Goal: Task Accomplishment & Management: Complete application form

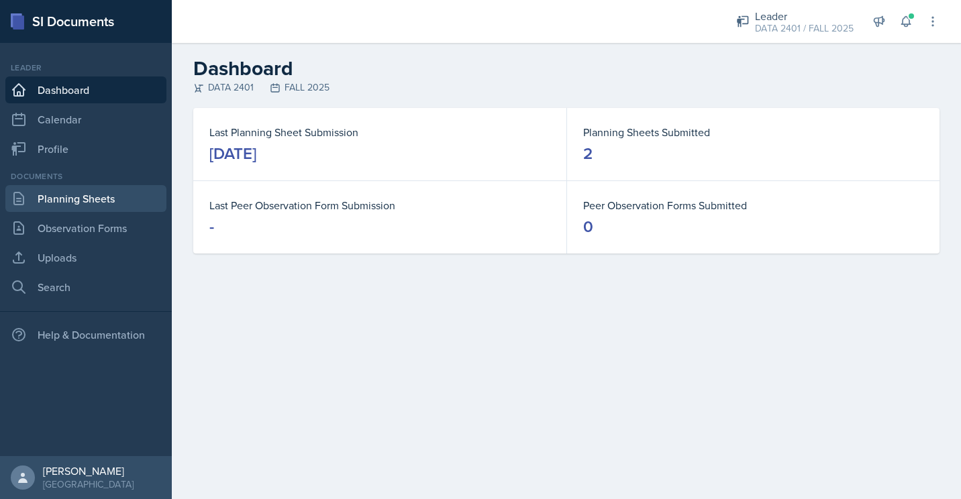
click at [81, 211] on link "Planning Sheets" at bounding box center [85, 198] width 161 height 27
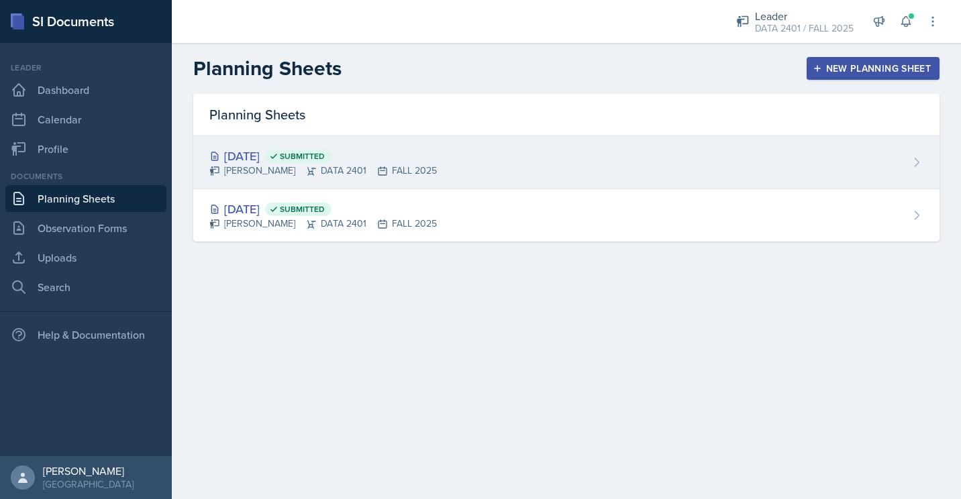
click at [273, 161] on div "Sep 1st, 2025 Submitted" at bounding box center [322, 156] width 227 height 18
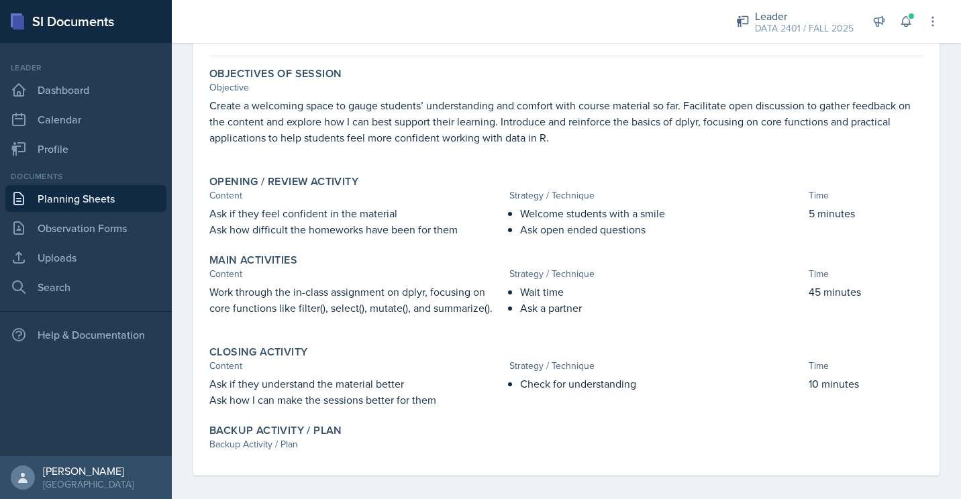
scroll to position [109, 0]
click at [417, 133] on p "Create a welcoming space to gauge students’ understanding and comfort with cour…" at bounding box center [566, 121] width 714 height 48
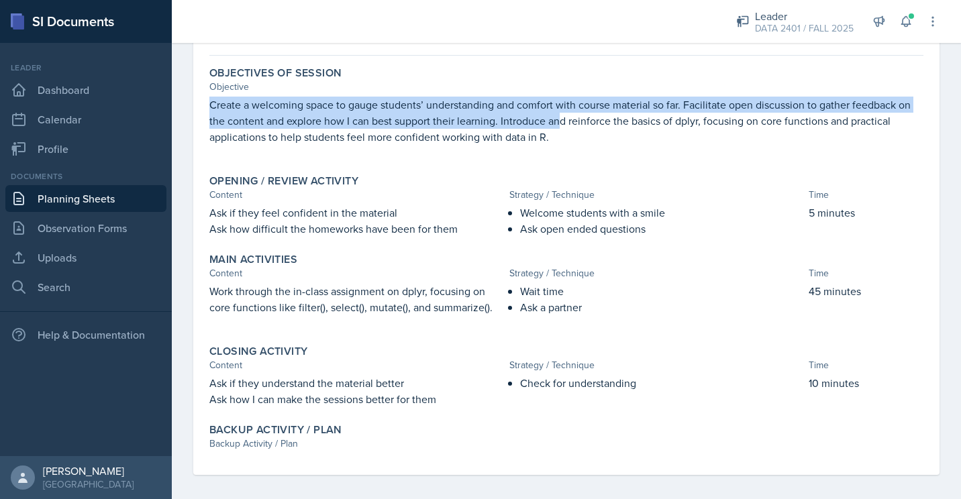
drag, startPoint x: 212, startPoint y: 103, endPoint x: 562, endPoint y: 127, distance: 350.4
click at [562, 127] on p "Create a welcoming space to gauge students’ understanding and comfort with cour…" at bounding box center [566, 121] width 714 height 48
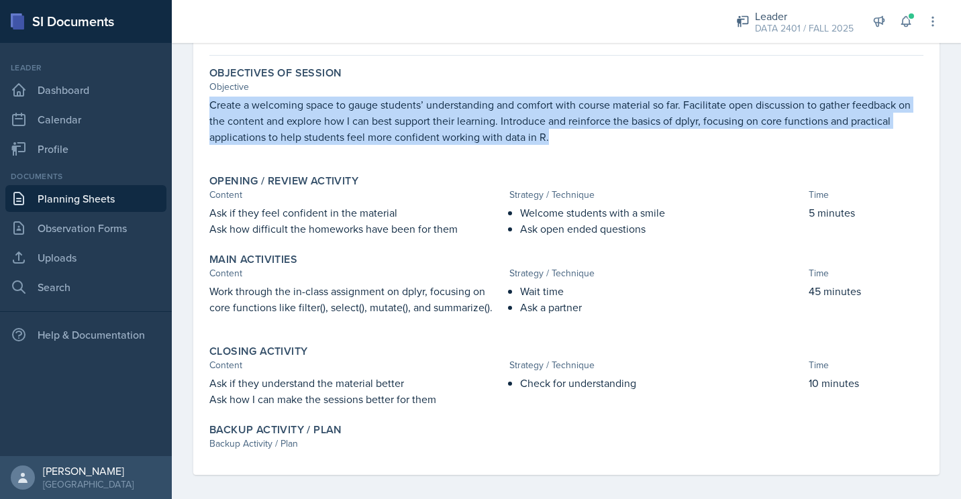
drag, startPoint x: 562, startPoint y: 127, endPoint x: 207, endPoint y: 101, distance: 355.2
click at [207, 101] on div "Objectives of Session Objective Create a welcoming space to gauge students’ und…" at bounding box center [566, 112] width 725 height 103
copy p "Create a welcoming space to gauge students’ understanding and comfort with cour…"
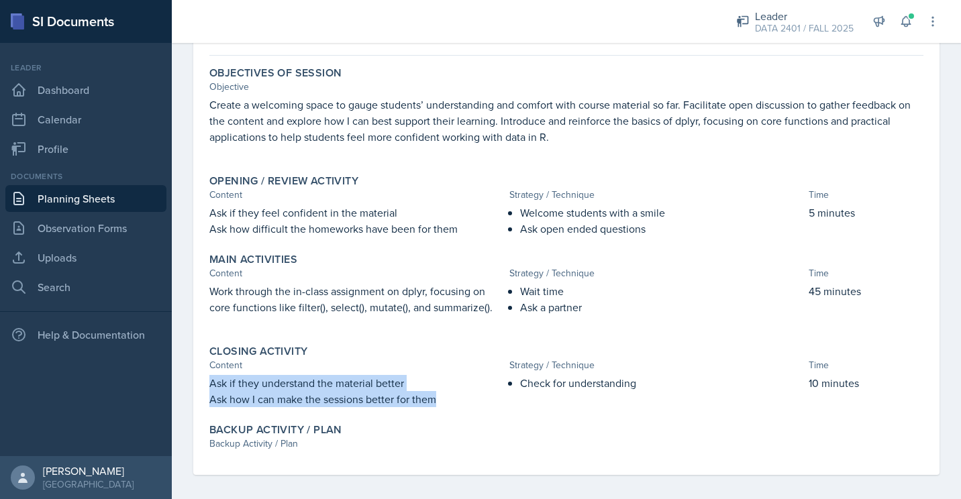
drag, startPoint x: 435, startPoint y: 399, endPoint x: 205, endPoint y: 381, distance: 230.8
click at [205, 381] on div "Closing Activity Content Strategy / Technique Time Ask if they understand the m…" at bounding box center [566, 375] width 725 height 73
copy div "Ask if they understand the material better Ask how I can make the sessions bett…"
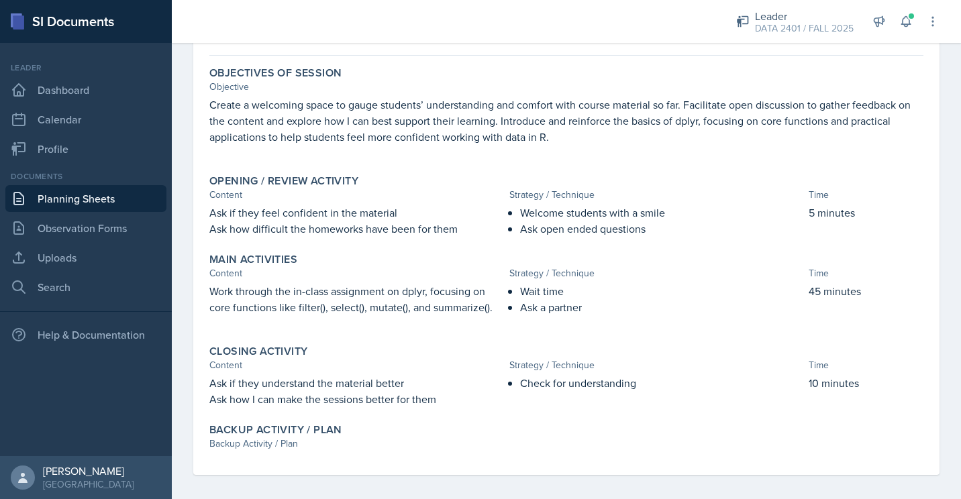
click at [549, 388] on p "Check for understanding" at bounding box center [662, 383] width 284 height 16
copy p "Check for understanding"
drag, startPoint x: 581, startPoint y: 307, endPoint x: 505, endPoint y: 292, distance: 78.0
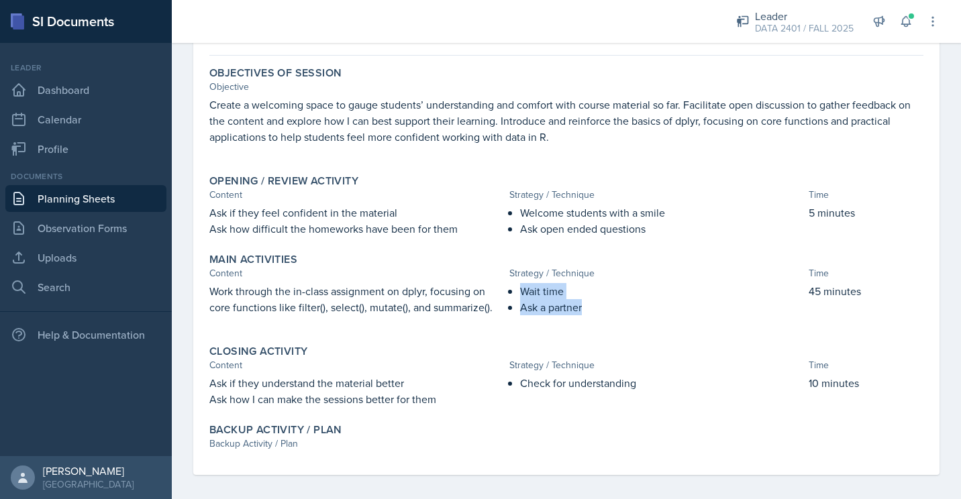
click at [520, 292] on ul "Wait time Ask a partner" at bounding box center [662, 299] width 284 height 32
copy ul "Wait time Ask a partner"
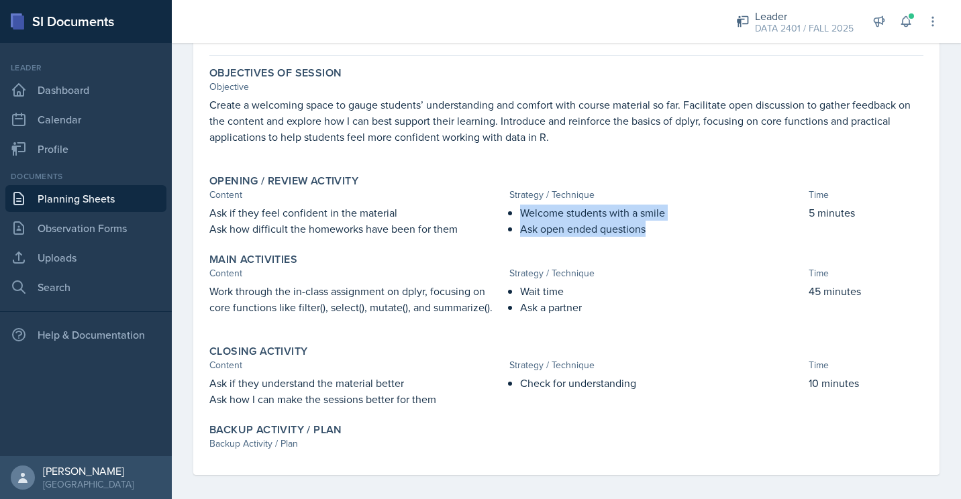
drag, startPoint x: 516, startPoint y: 211, endPoint x: 651, endPoint y: 225, distance: 135.6
click at [651, 225] on ul "Welcome students with a smile Ask open ended questions" at bounding box center [662, 221] width 284 height 32
copy ul "Welcome students with a smile Ask open ended questions"
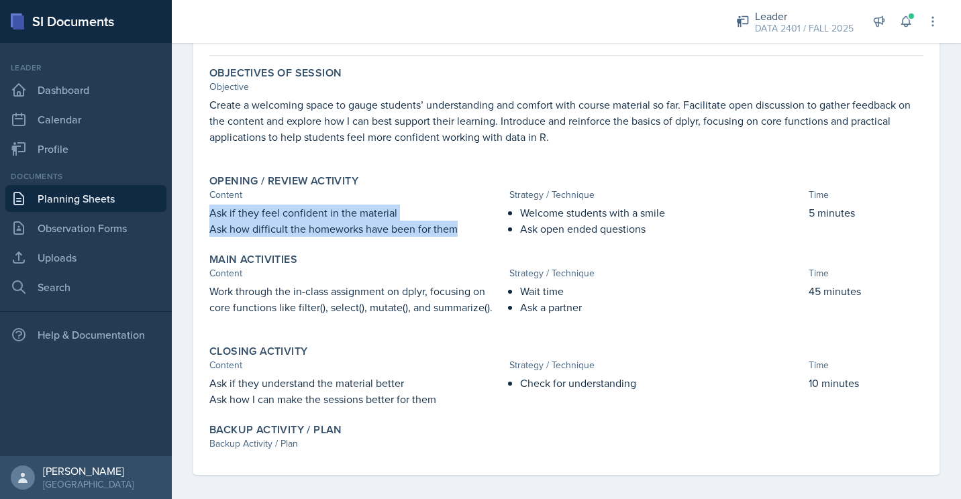
drag, startPoint x: 459, startPoint y: 233, endPoint x: 195, endPoint y: 217, distance: 264.8
click at [195, 217] on div "September 1st, 2025 Submitted Manuel Acuna Jr DATA 2401 FALL 2025 Edit Delete V…" at bounding box center [566, 236] width 746 height 478
copy div "Ask if they feel confident in the material Ask how difficult the homeworks have…"
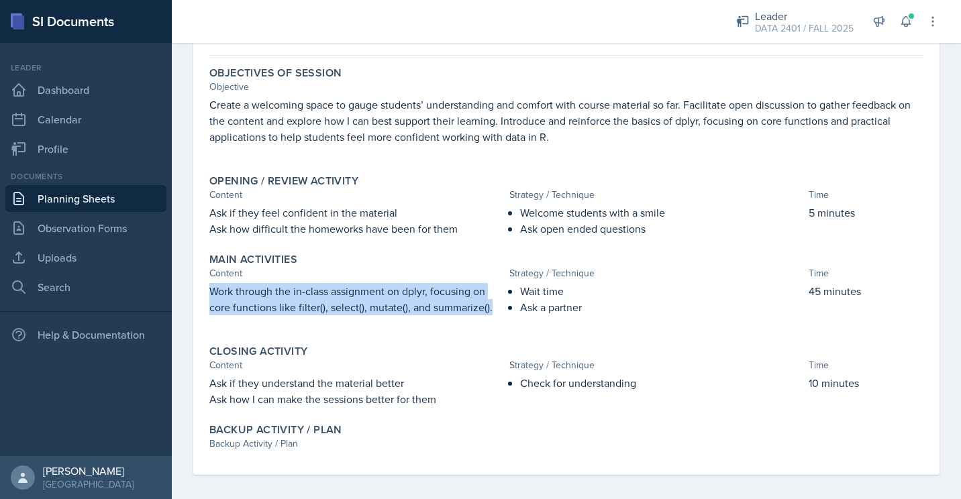
drag, startPoint x: 489, startPoint y: 310, endPoint x: 205, endPoint y: 288, distance: 285.3
click at [205, 288] on div "Main Activities Content Strategy / Technique Time Work through the in-class ass…" at bounding box center [566, 291] width 725 height 87
copy p "Work through the in-class assignment on dplyr, focusing on core functions like …"
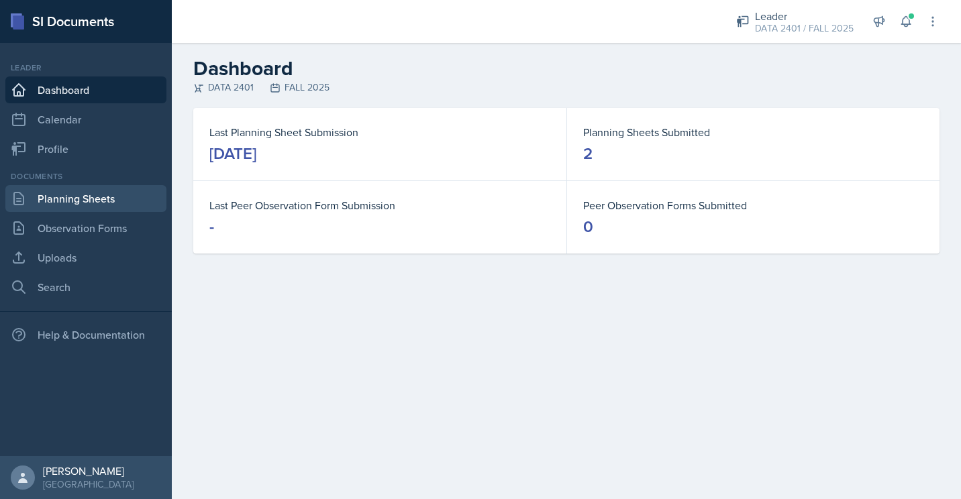
click at [69, 196] on link "Planning Sheets" at bounding box center [85, 198] width 161 height 27
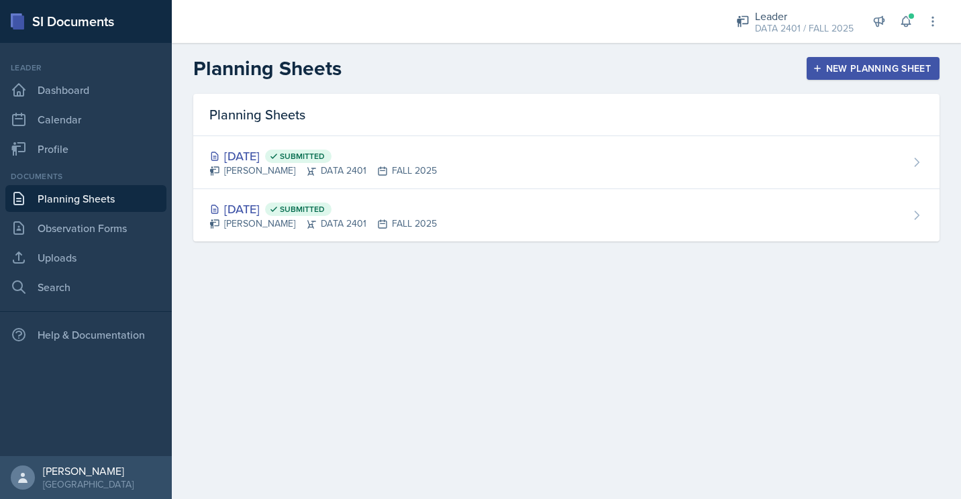
click at [823, 68] on div "New Planning Sheet" at bounding box center [872, 68] width 115 height 11
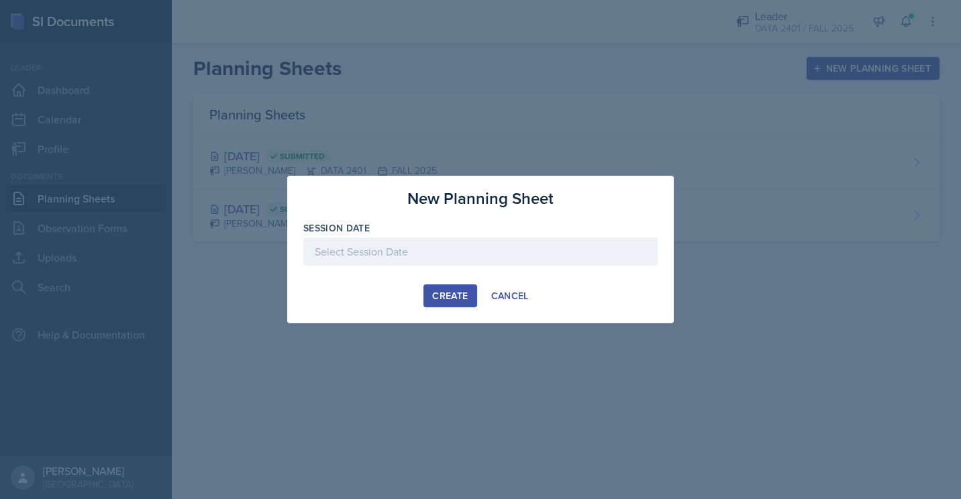
click at [433, 253] on div at bounding box center [480, 252] width 354 height 28
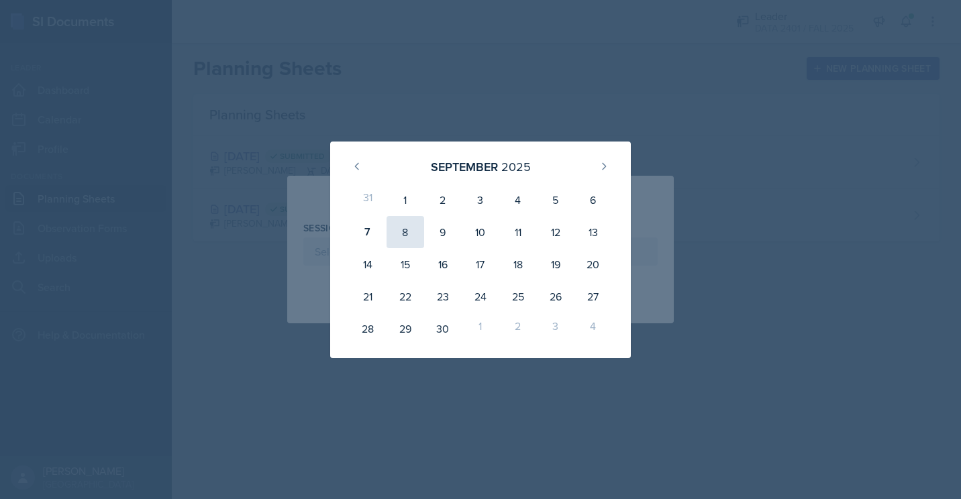
click at [398, 233] on div "8" at bounding box center [405, 232] width 38 height 32
type input "[DATE]"
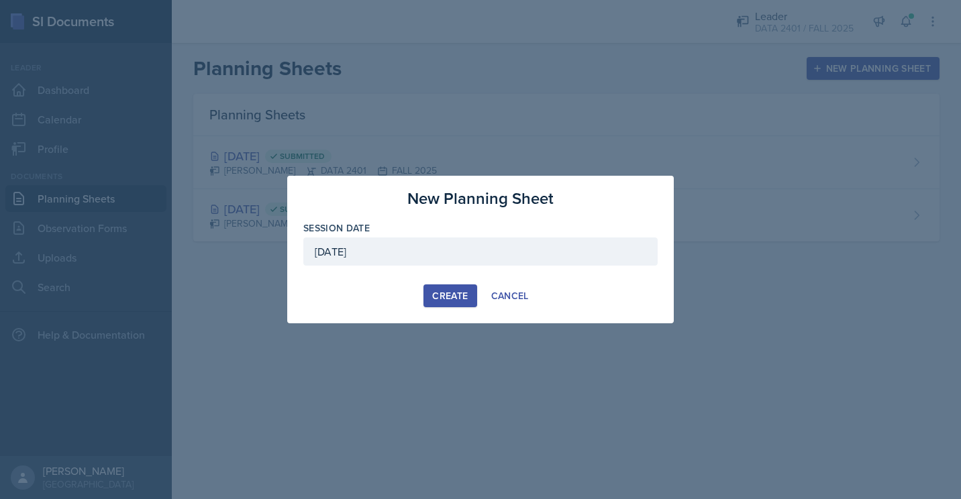
click at [438, 295] on div "Create" at bounding box center [450, 296] width 36 height 11
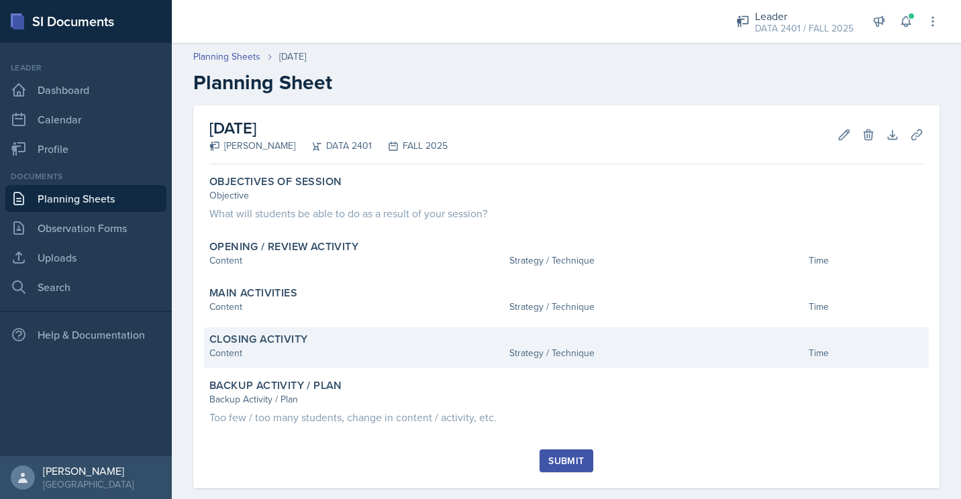
click at [349, 339] on div "Closing Activity" at bounding box center [566, 339] width 714 height 13
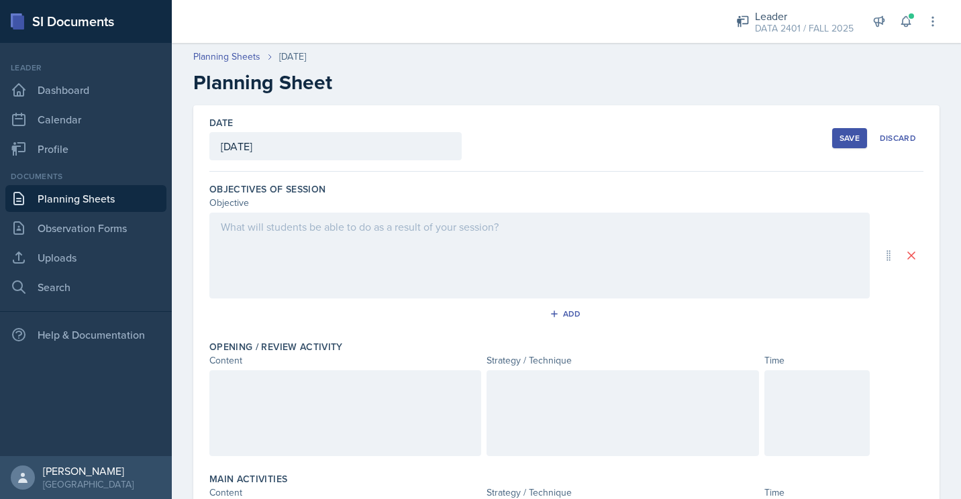
click at [325, 272] on div at bounding box center [539, 256] width 660 height 86
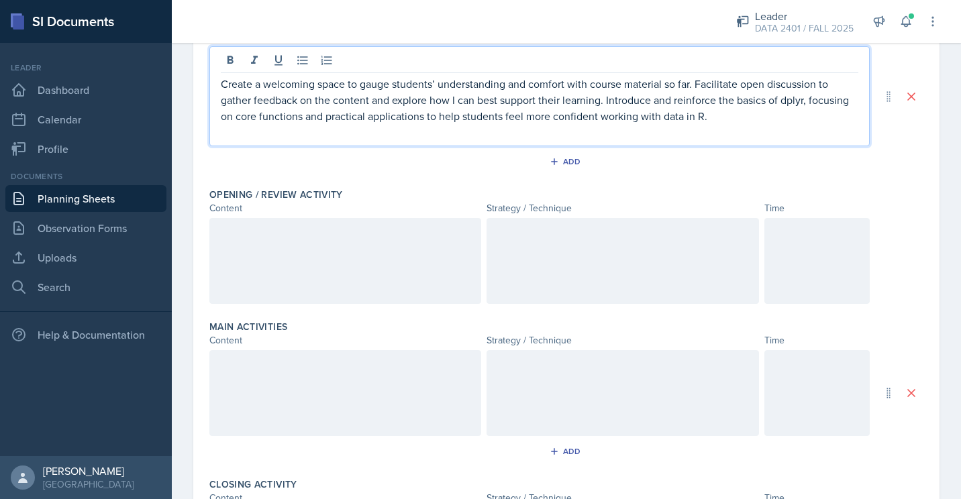
scroll to position [156, 0]
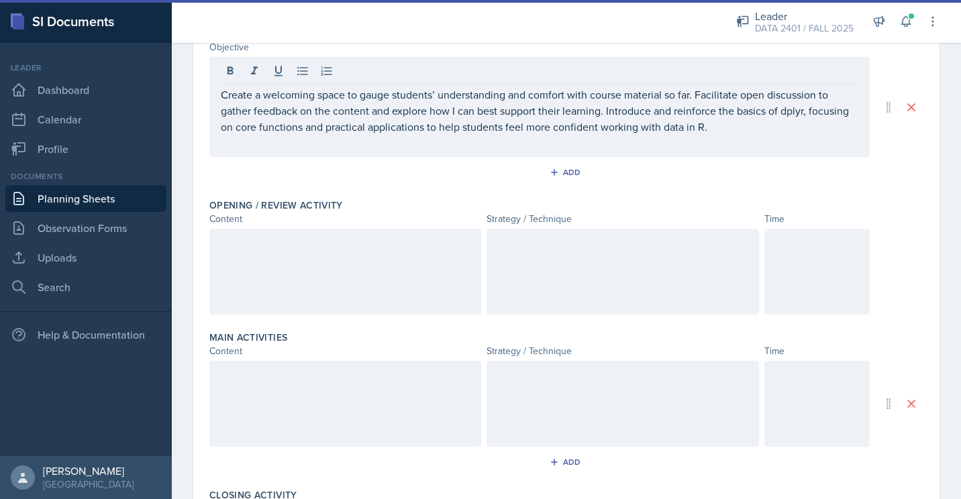
click at [786, 252] on div at bounding box center [816, 272] width 105 height 86
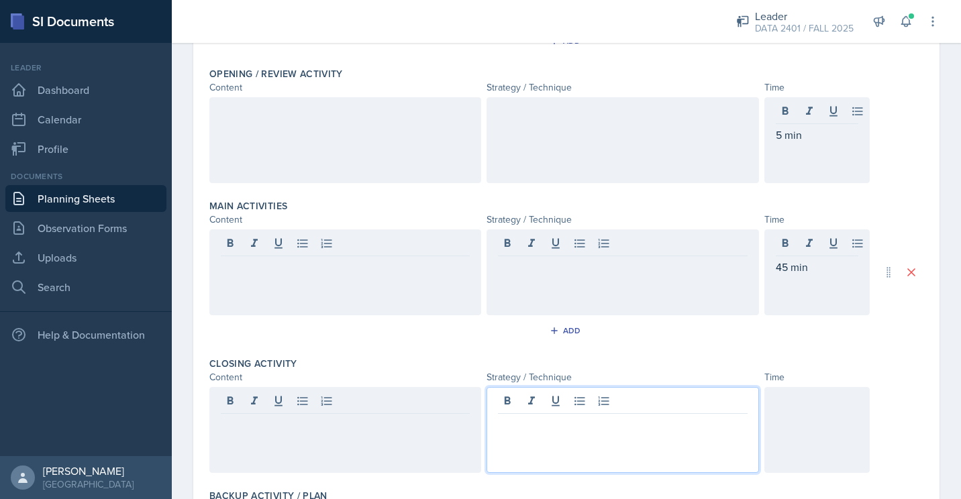
scroll to position [297, 0]
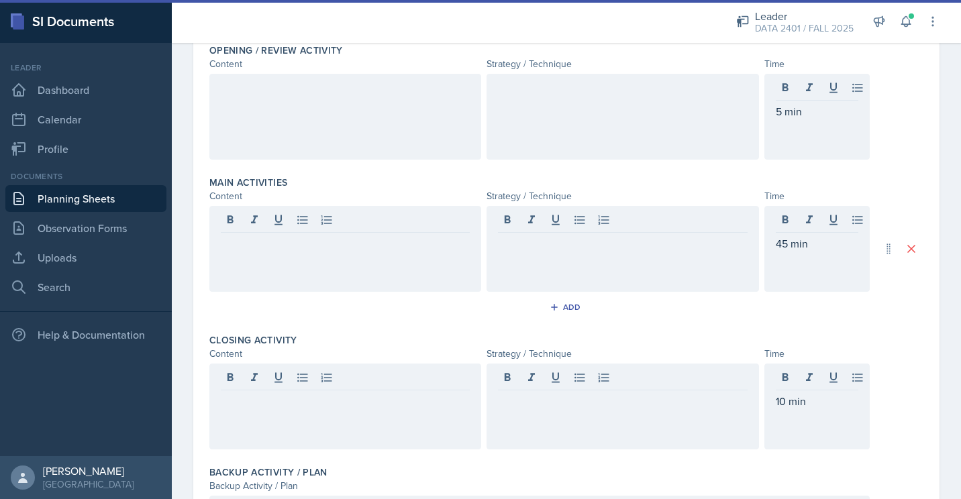
click at [303, 430] on div at bounding box center [345, 407] width 272 height 86
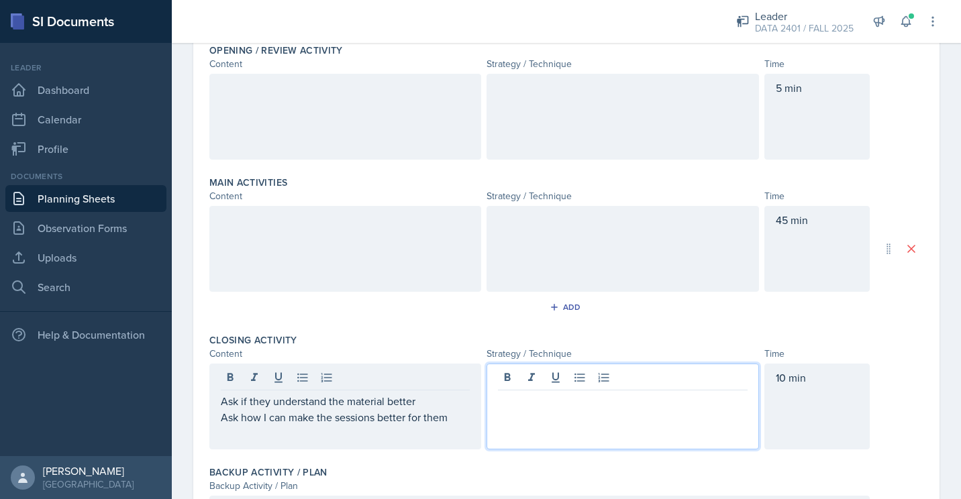
click at [517, 385] on div at bounding box center [622, 407] width 272 height 86
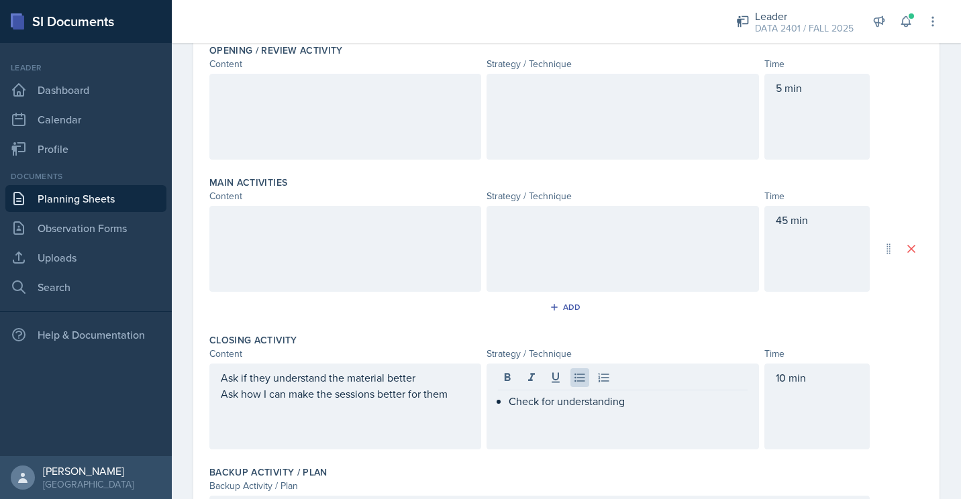
click at [578, 272] on div at bounding box center [622, 249] width 272 height 86
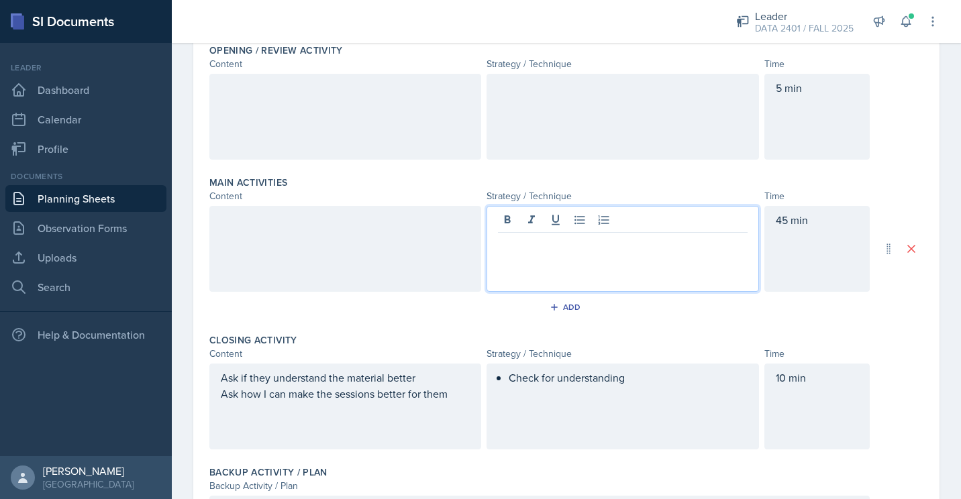
scroll to position [320, 0]
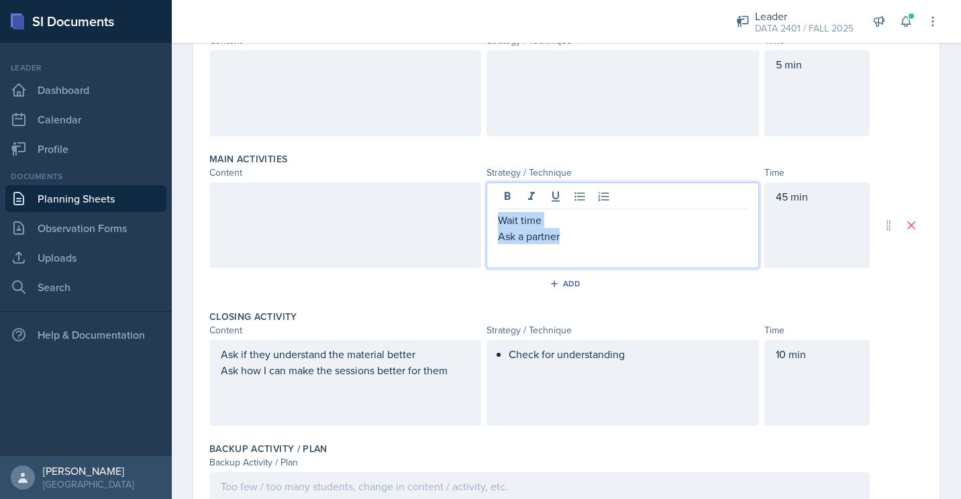
drag, startPoint x: 577, startPoint y: 237, endPoint x: 439, endPoint y: 196, distance: 143.5
click at [439, 196] on div "Wait time Ask a partner 45 min" at bounding box center [539, 225] width 660 height 86
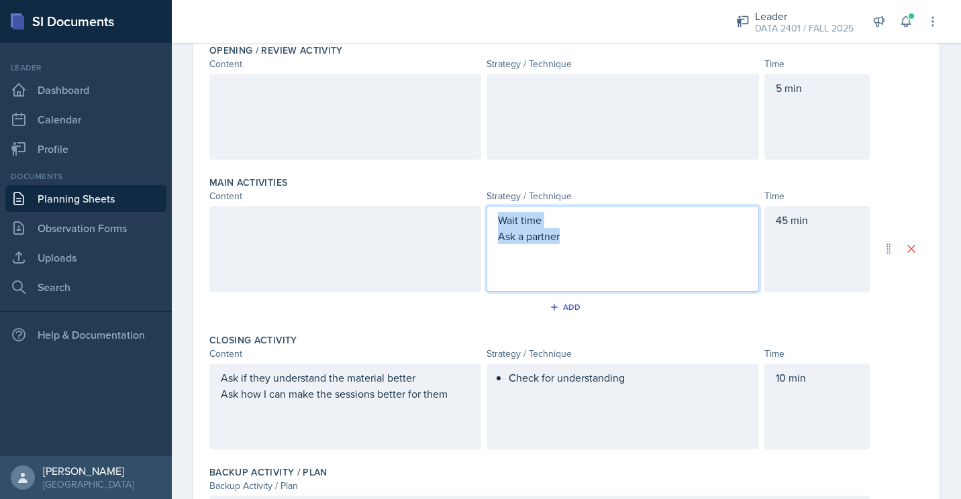
click at [582, 228] on p "Ask a partner" at bounding box center [622, 236] width 249 height 16
drag, startPoint x: 568, startPoint y: 225, endPoint x: 584, endPoint y: 145, distance: 81.3
click at [584, 145] on div "Objectives of Session Objective Create a welcoming space to gauge students’ und…" at bounding box center [566, 239] width 714 height 728
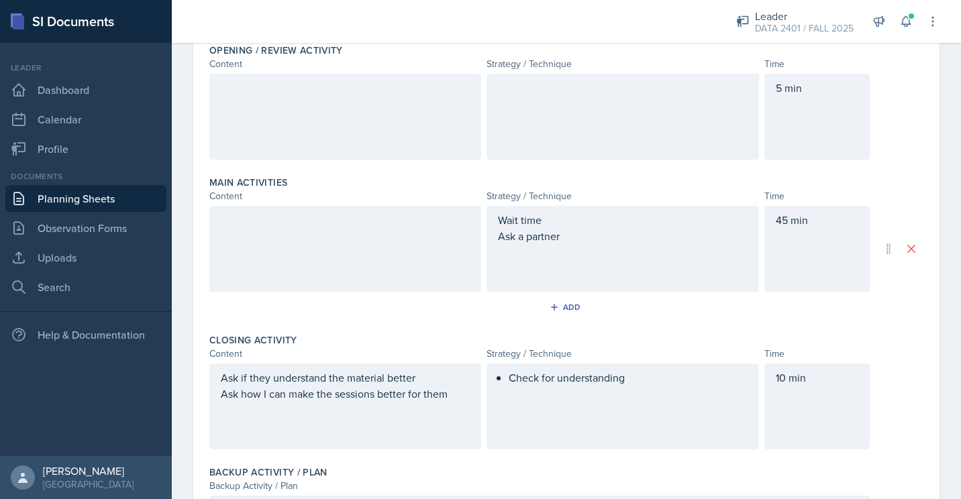
click at [584, 145] on div at bounding box center [622, 117] width 272 height 86
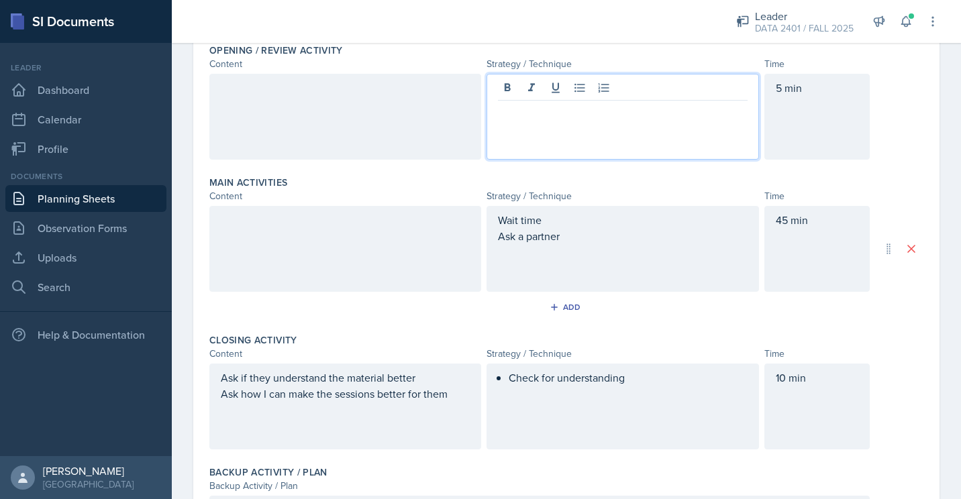
scroll to position [320, 0]
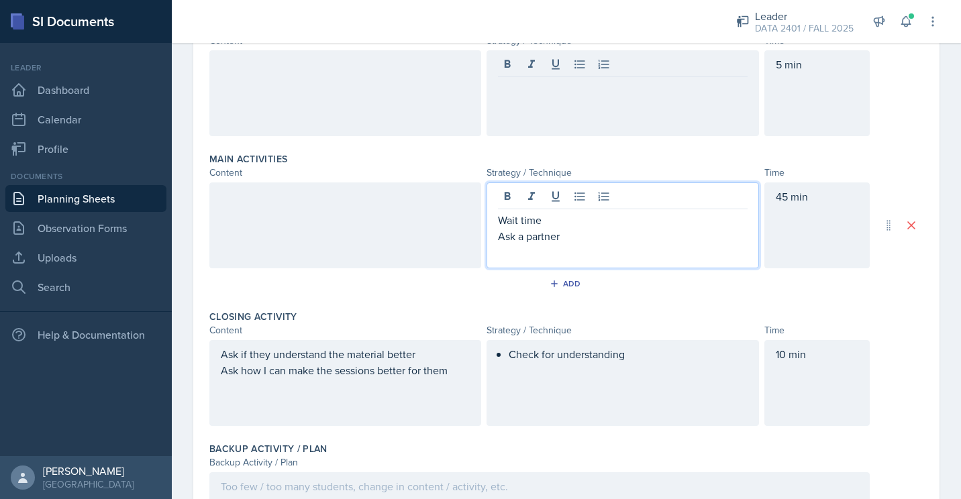
click at [562, 214] on div "Wait time Ask a partner" at bounding box center [622, 228] width 249 height 32
click at [562, 214] on p "Wait time" at bounding box center [622, 220] width 249 height 16
click at [560, 229] on p "Ask a partner" at bounding box center [622, 236] width 249 height 16
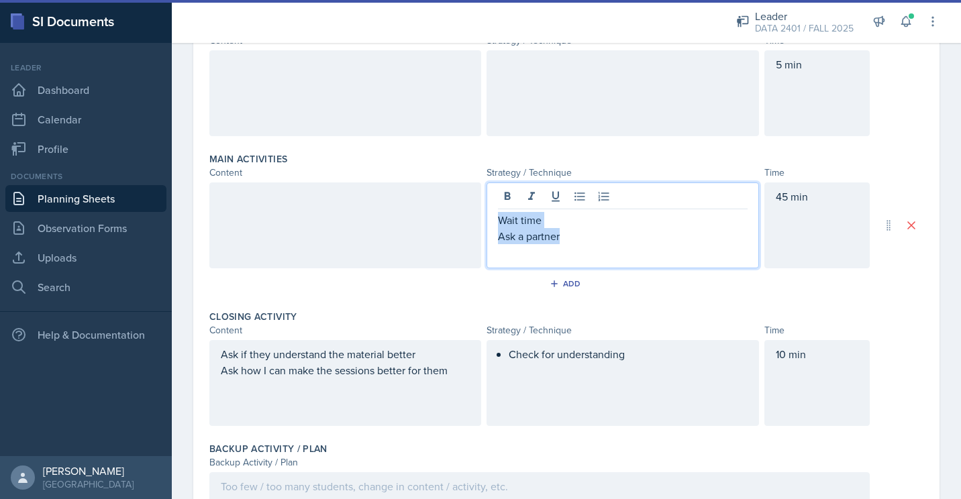
drag, startPoint x: 496, startPoint y: 223, endPoint x: 566, endPoint y: 249, distance: 73.9
click at [566, 249] on div "Wait time Ask a partner" at bounding box center [622, 225] width 272 height 86
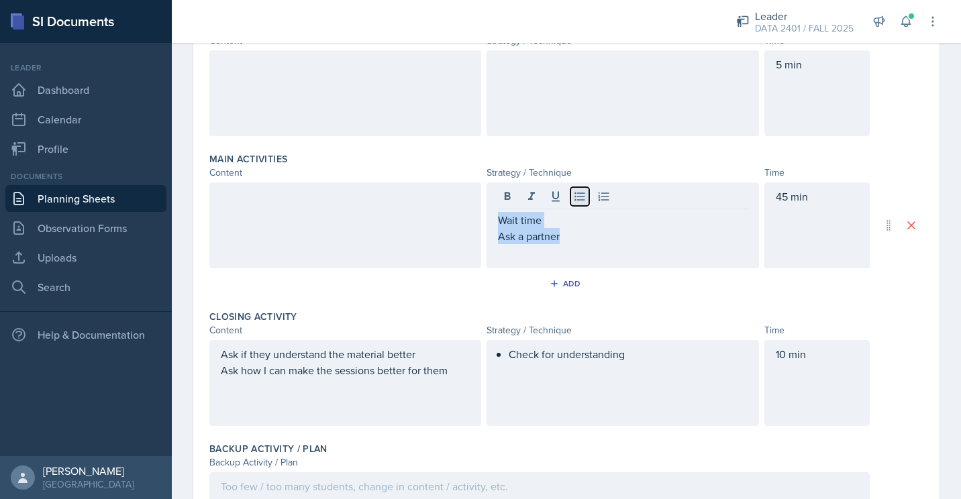
click at [574, 197] on icon at bounding box center [579, 196] width 13 height 13
click at [580, 115] on div at bounding box center [622, 93] width 272 height 86
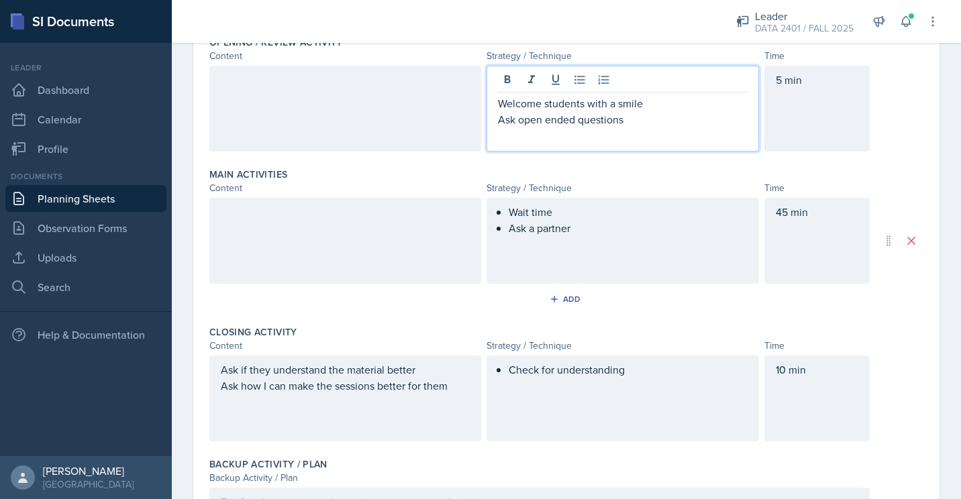
scroll to position [304, 0]
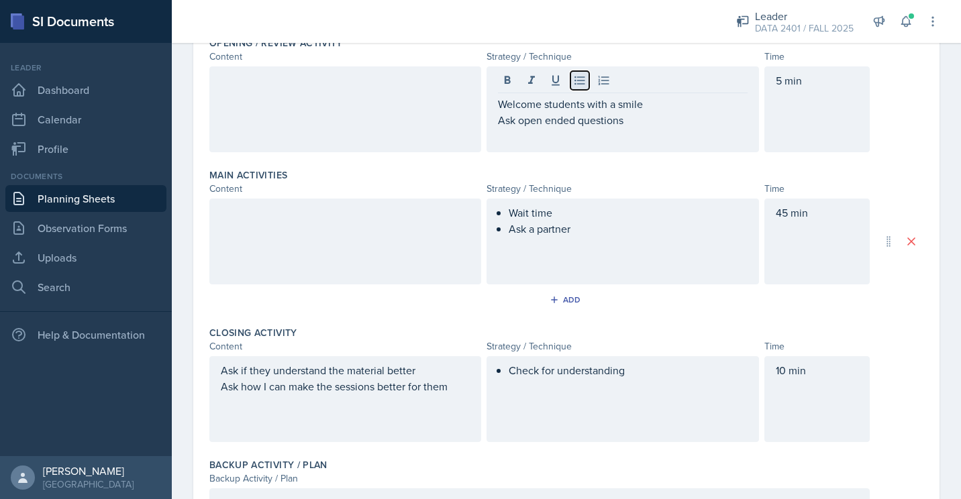
click at [578, 89] on button at bounding box center [579, 80] width 19 height 19
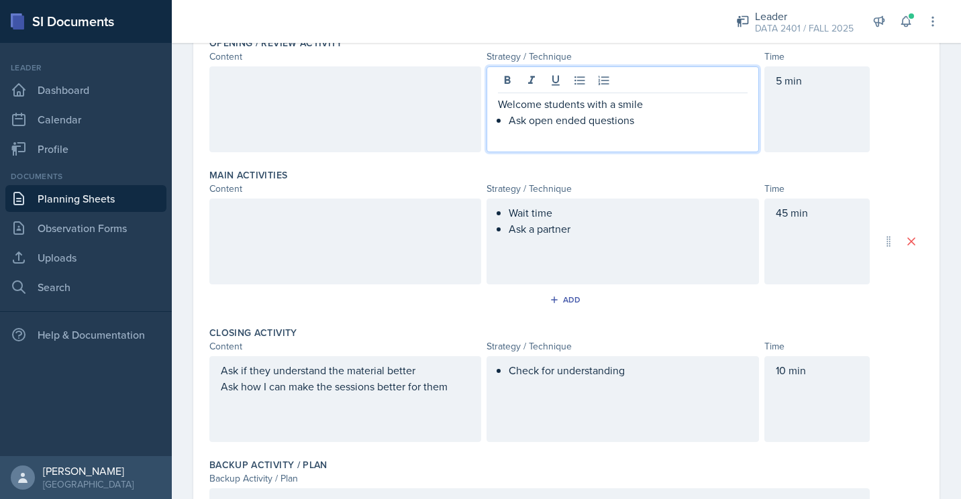
click at [586, 103] on p "Welcome students with a smile" at bounding box center [622, 104] width 249 height 16
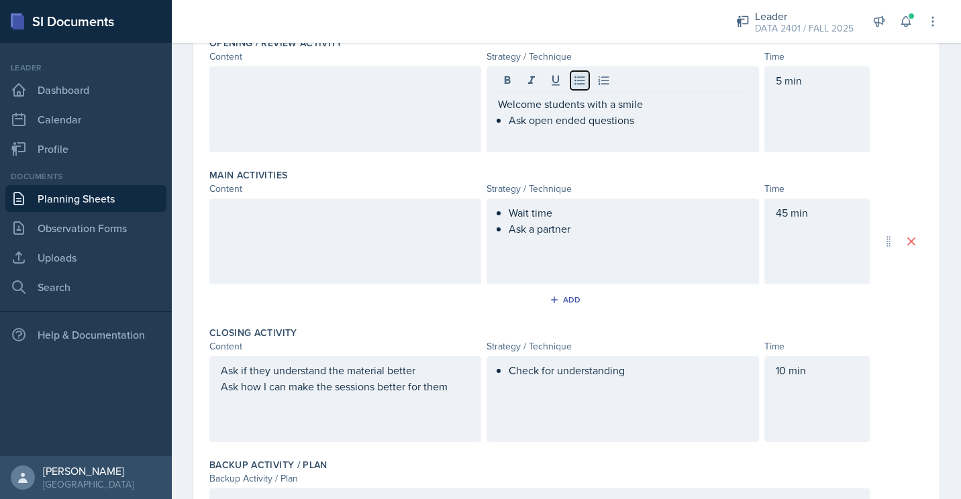
click at [578, 81] on icon at bounding box center [579, 80] width 13 height 13
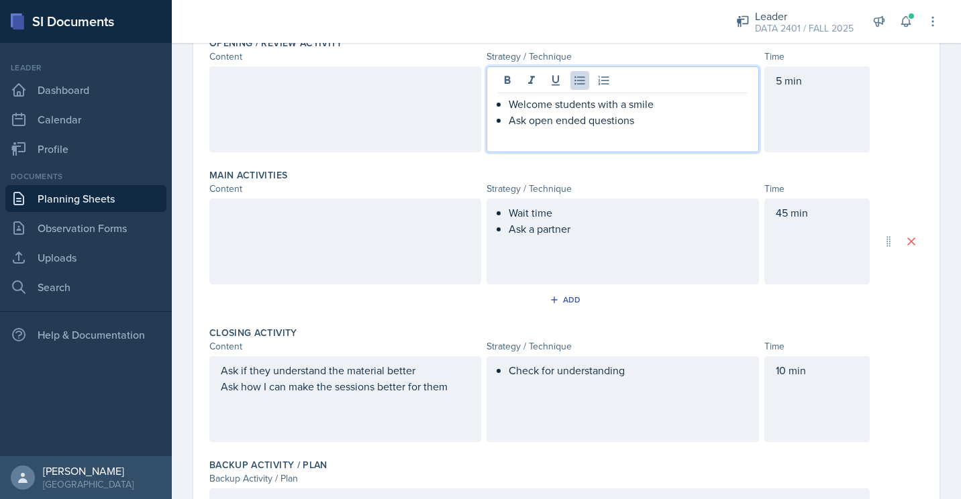
scroll to position [262, 0]
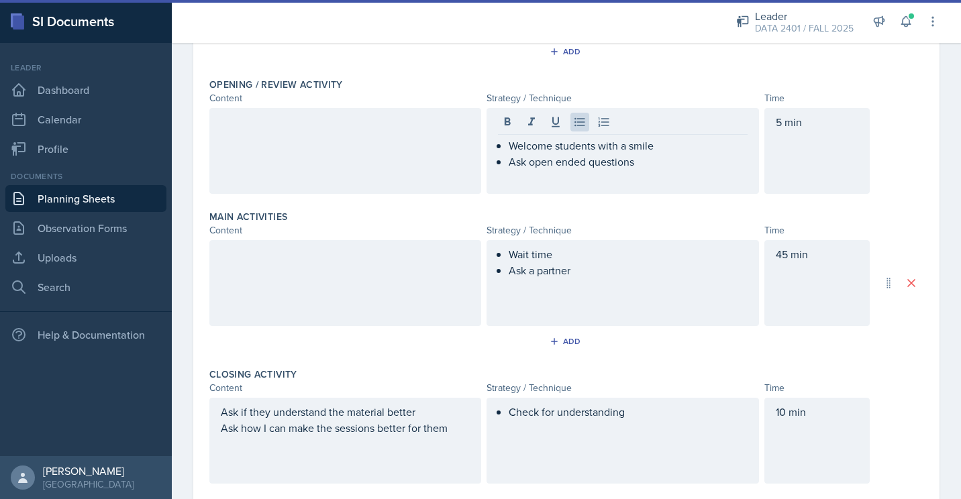
click at [401, 166] on div at bounding box center [345, 151] width 272 height 86
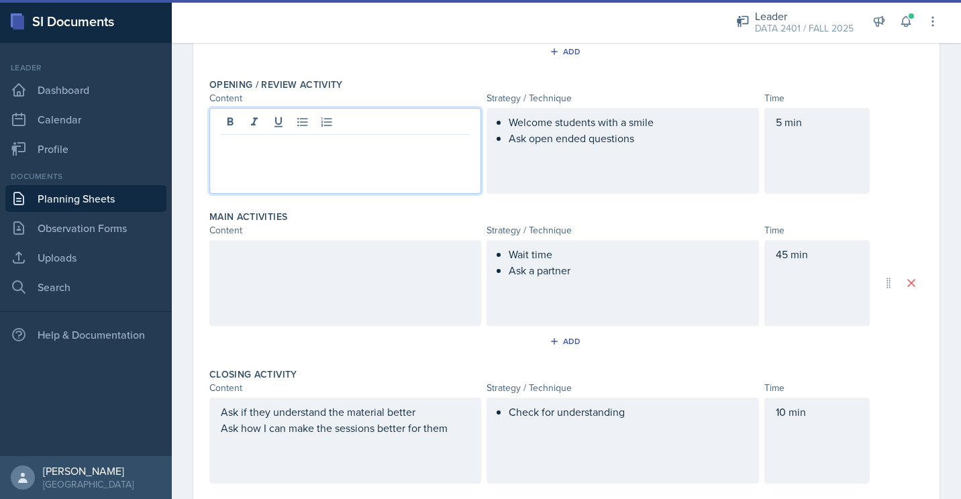
scroll to position [286, 0]
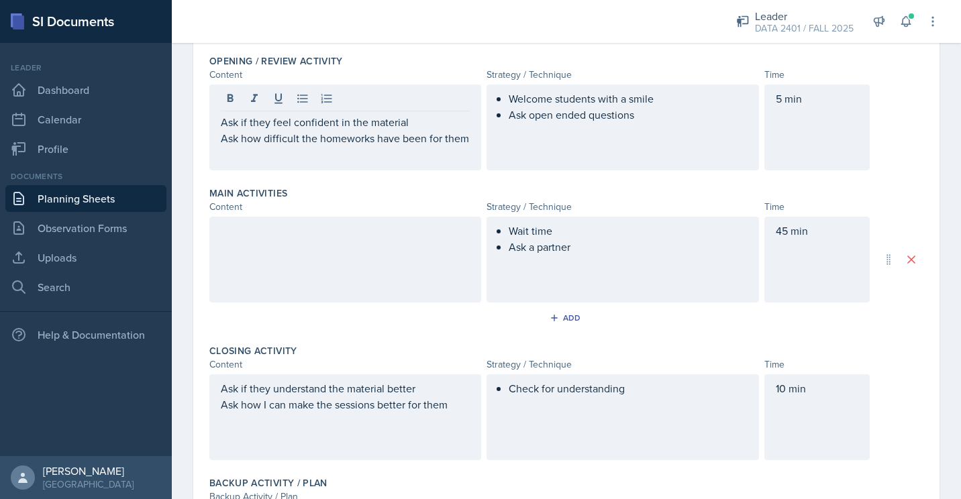
click at [435, 295] on div at bounding box center [345, 260] width 272 height 86
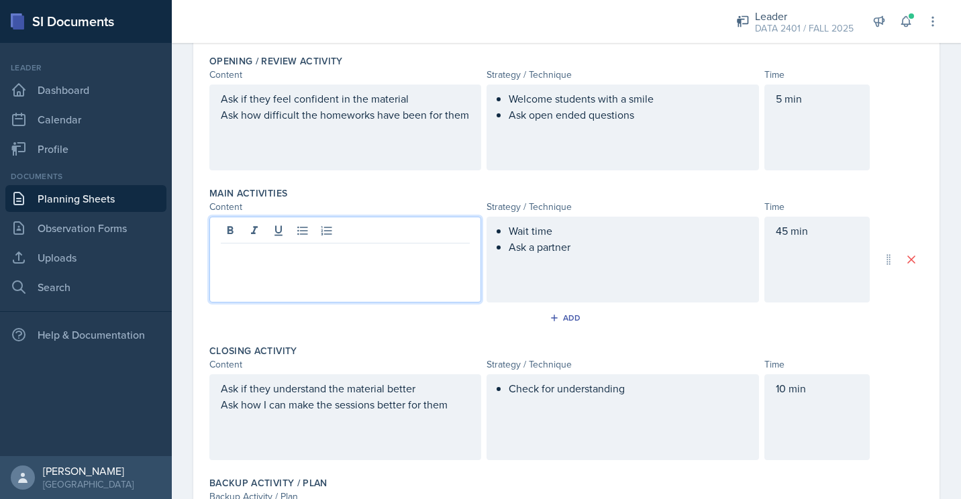
scroll to position [309, 0]
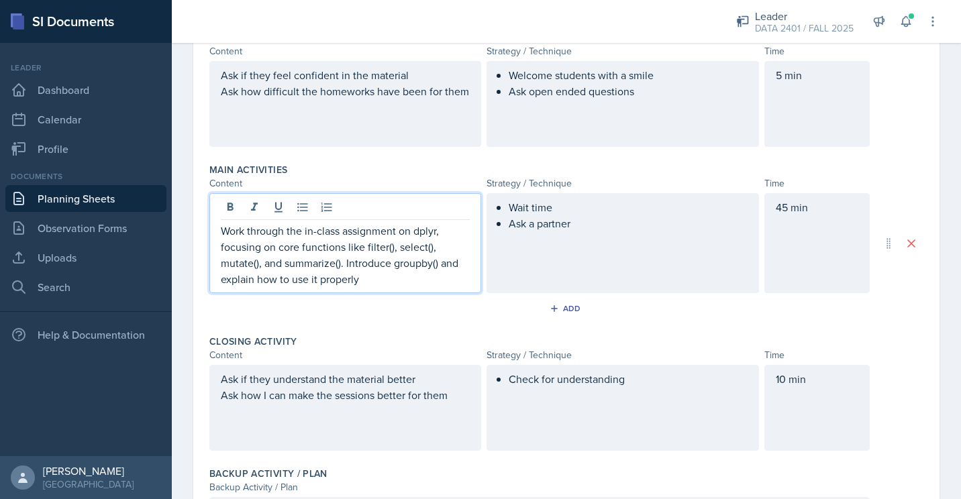
click at [435, 264] on p "Work through the in-class assignment on dplyr, focusing on core functions like …" at bounding box center [345, 255] width 249 height 64
click at [434, 281] on p "Work through the in-class assignment on dplyr, focusing on core functions like …" at bounding box center [345, 255] width 249 height 64
click at [385, 284] on p "Work through the in-class assignment on dplyr, focusing on core functions like …" at bounding box center [345, 255] width 249 height 64
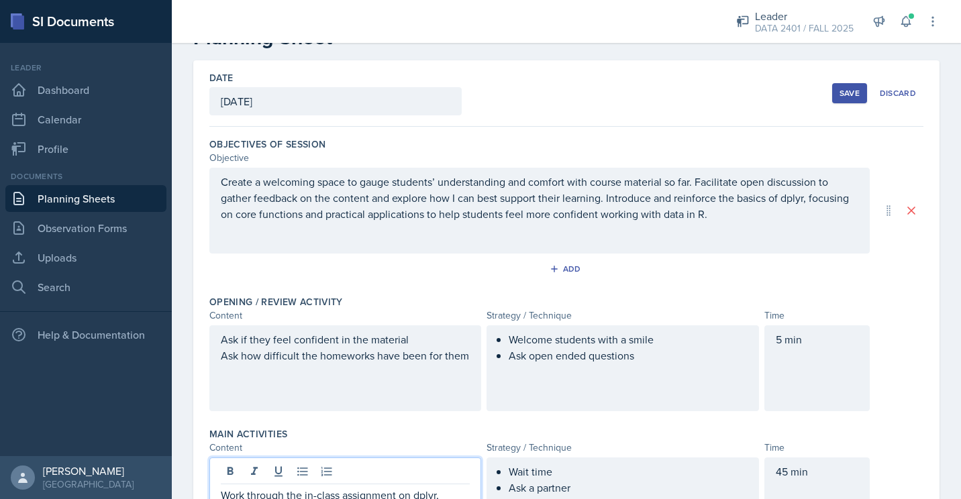
scroll to position [44, 0]
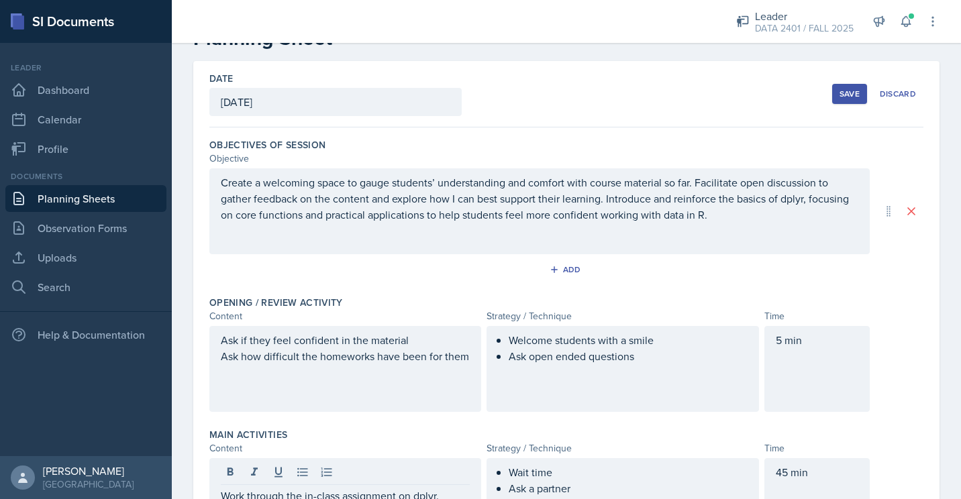
click at [839, 100] on button "Save" at bounding box center [849, 94] width 35 height 20
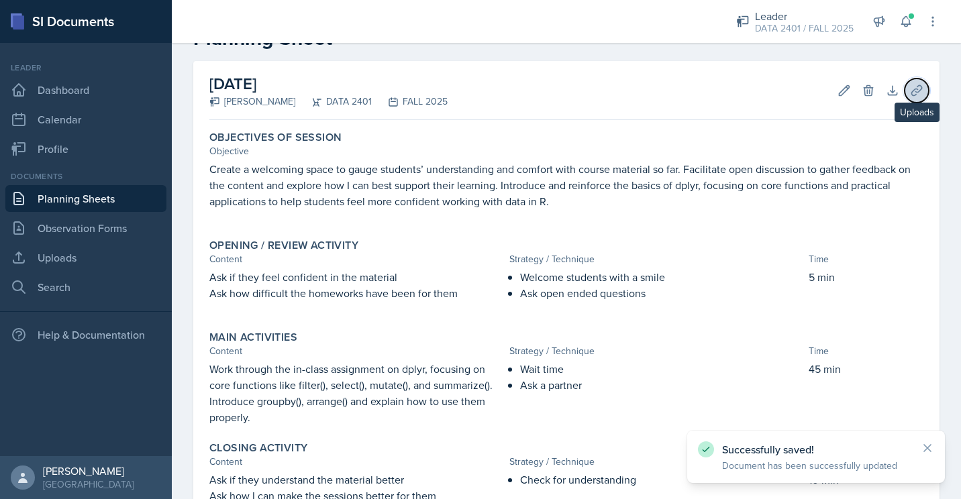
click at [910, 89] on icon at bounding box center [916, 90] width 13 height 13
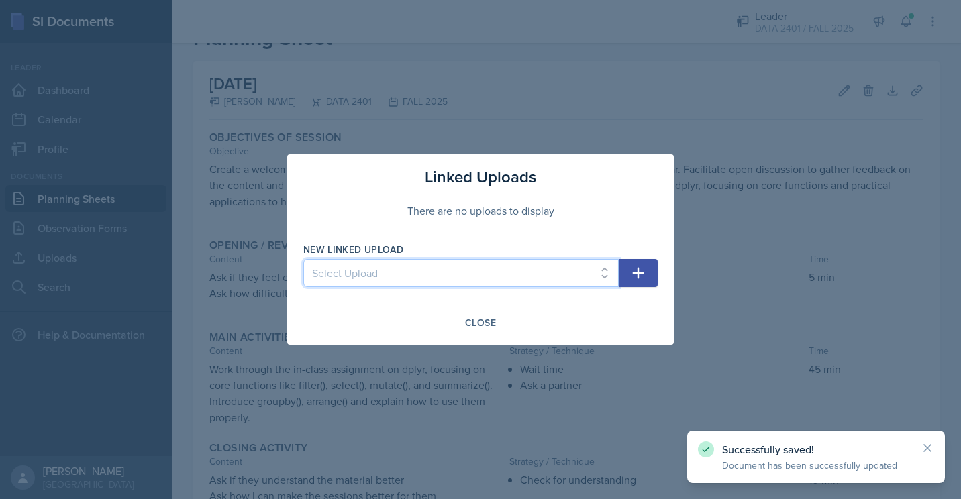
click at [603, 266] on select "Select Upload Programming Skills for Data Science" at bounding box center [460, 273] width 315 height 28
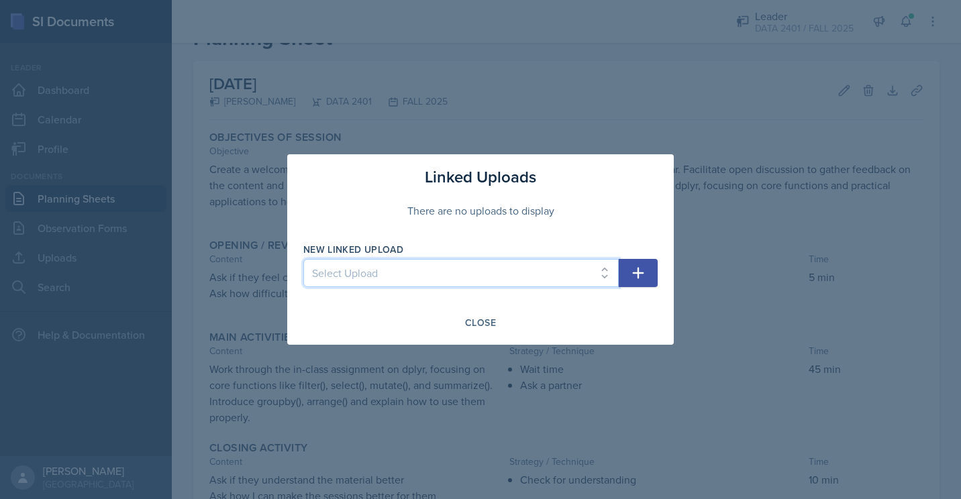
select select "818c2c87-3eed-4d00-9387-65c7fa0639d0"
click at [303, 259] on select "Select Upload Programming Skills for Data Science" at bounding box center [460, 273] width 315 height 28
click at [633, 275] on icon "button" at bounding box center [638, 273] width 16 height 16
select select
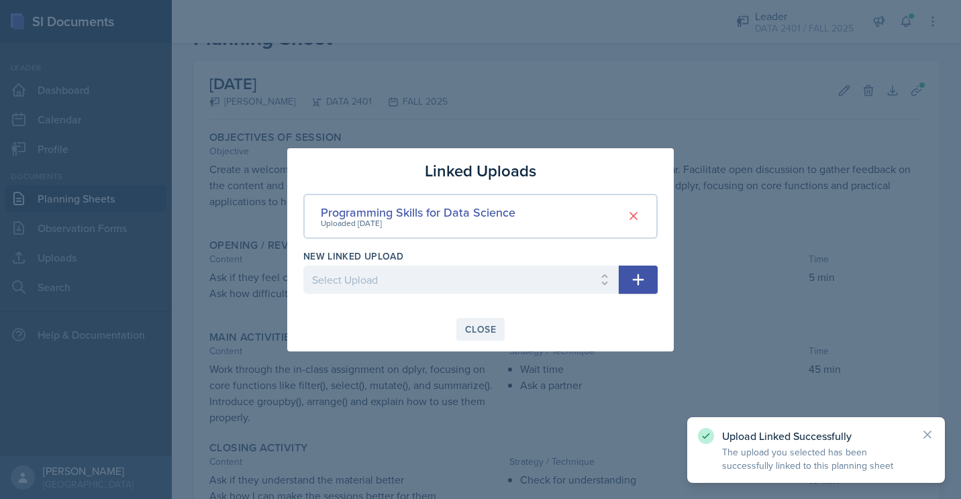
click at [478, 333] on div "Close" at bounding box center [480, 329] width 31 height 11
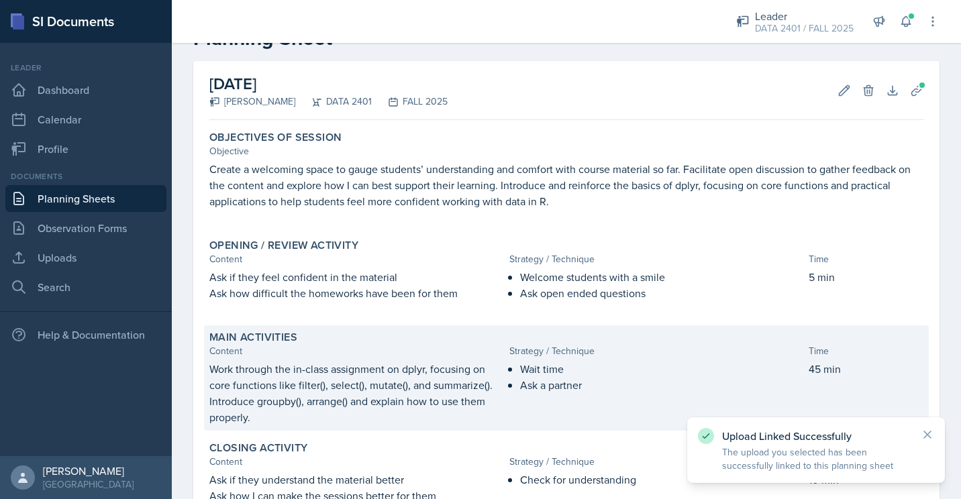
scroll to position [207, 0]
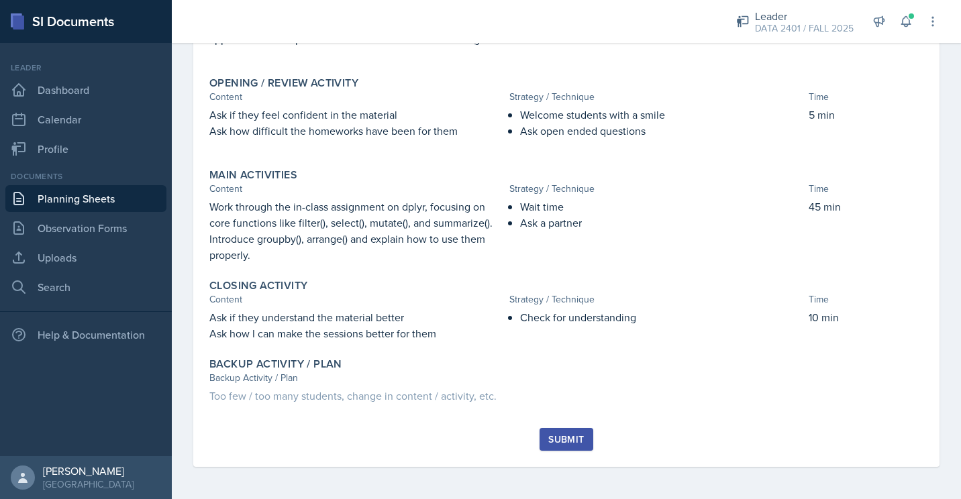
click at [548, 446] on button "Submit" at bounding box center [565, 439] width 53 height 23
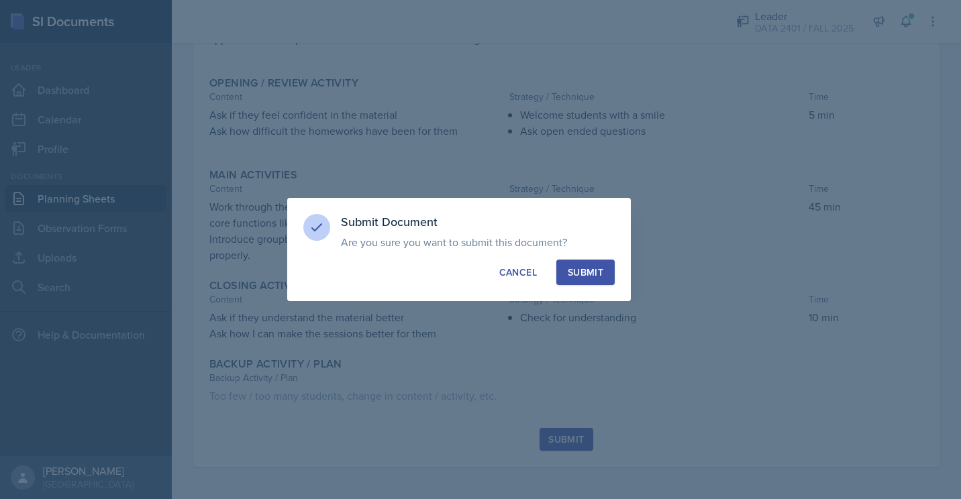
click at [577, 271] on div "Submit" at bounding box center [586, 272] width 36 height 13
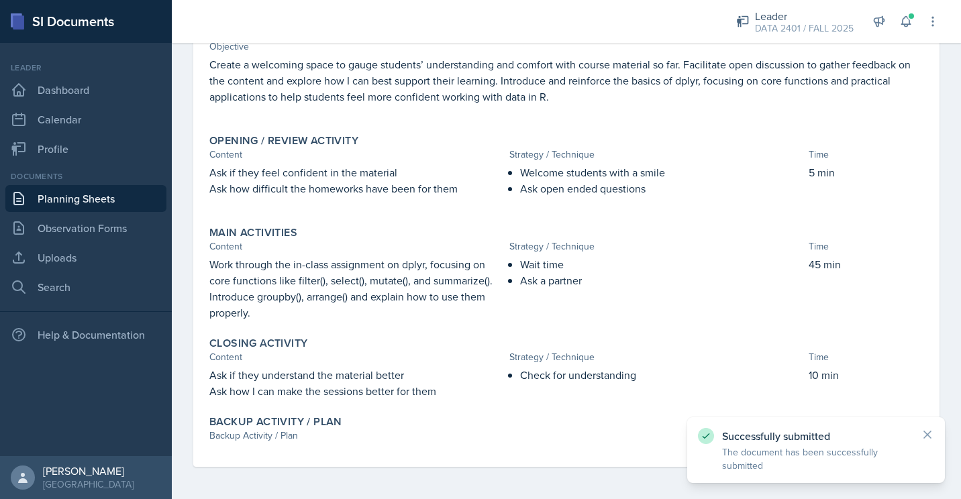
scroll to position [149, 0]
